Goal: Transaction & Acquisition: Purchase product/service

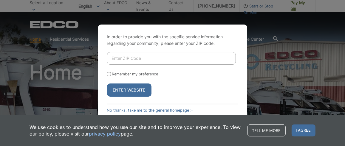
click at [118, 59] on input "Enter ZIP Code" at bounding box center [171, 58] width 129 height 13
type input "92120"
click at [135, 90] on button "Enter Website" at bounding box center [129, 89] width 44 height 13
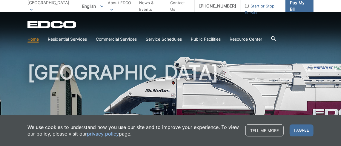
click at [298, 6] on span "Pay My Bill" at bounding box center [299, 5] width 19 height 13
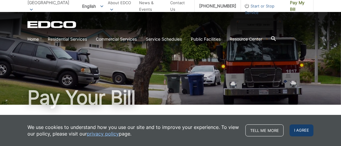
click at [298, 128] on span "I agree" at bounding box center [301, 130] width 24 height 12
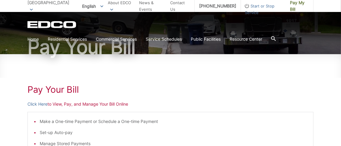
scroll to position [51, 0]
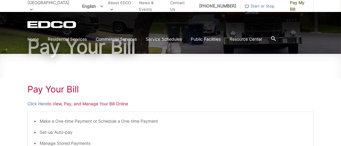
click at [79, 103] on p "Click Here to View, Pay, and Manage Your Bill Online" at bounding box center [170, 103] width 286 height 7
click at [42, 103] on link "Click Here" at bounding box center [37, 103] width 20 height 7
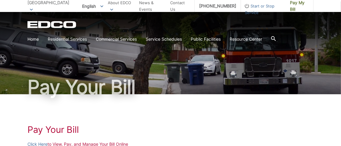
scroll to position [0, 0]
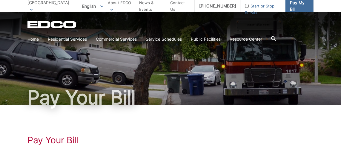
click at [299, 8] on span "Pay My Bill" at bounding box center [299, 5] width 19 height 13
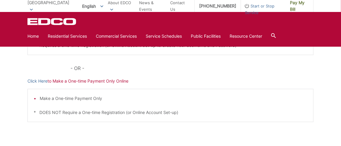
scroll to position [185, 0]
click at [39, 79] on link "Click Here" at bounding box center [37, 80] width 20 height 7
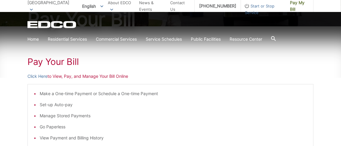
scroll to position [87, 0]
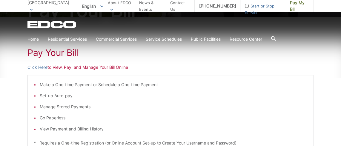
click at [57, 68] on p "Click Here to View, Pay, and Manage Your Bill Online" at bounding box center [170, 67] width 286 height 7
click at [41, 66] on link "Click Here" at bounding box center [37, 67] width 20 height 7
